Goal: Task Accomplishment & Management: Use online tool/utility

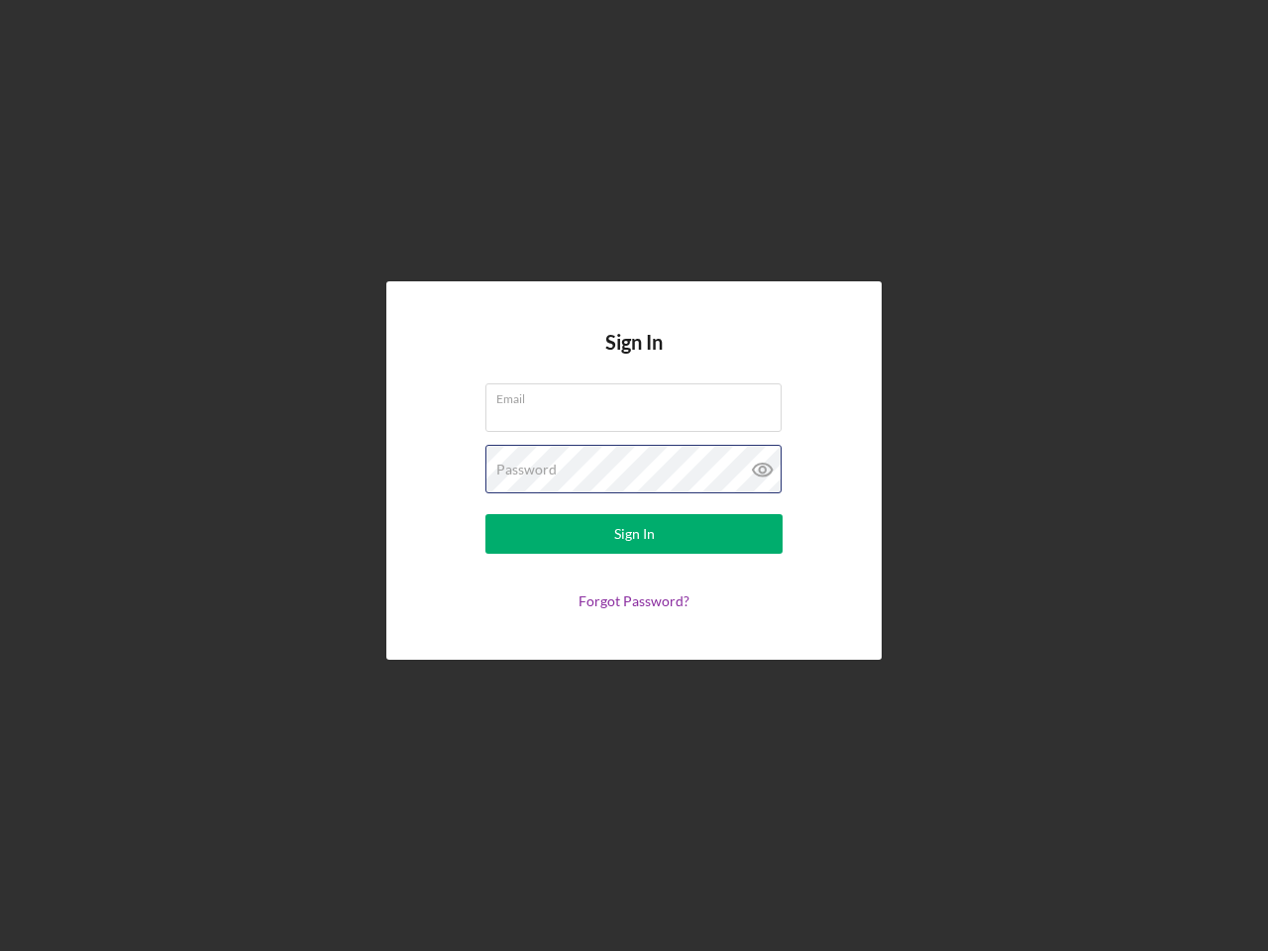
click at [634, 476] on div "Password" at bounding box center [634, 470] width 297 height 50
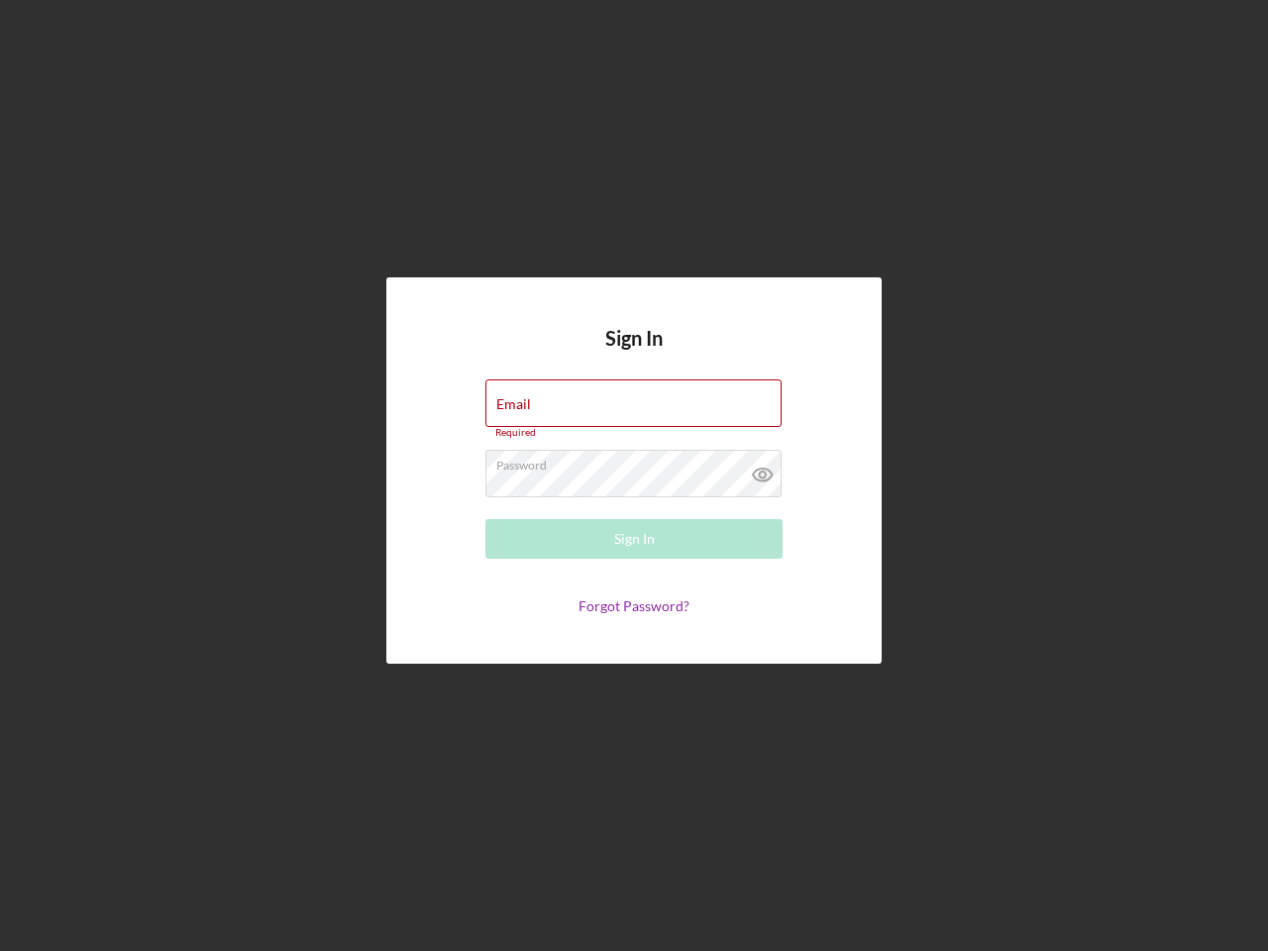
click at [763, 470] on icon at bounding box center [763, 475] width 50 height 50
